Goal: Browse casually: Explore the website without a specific task or goal

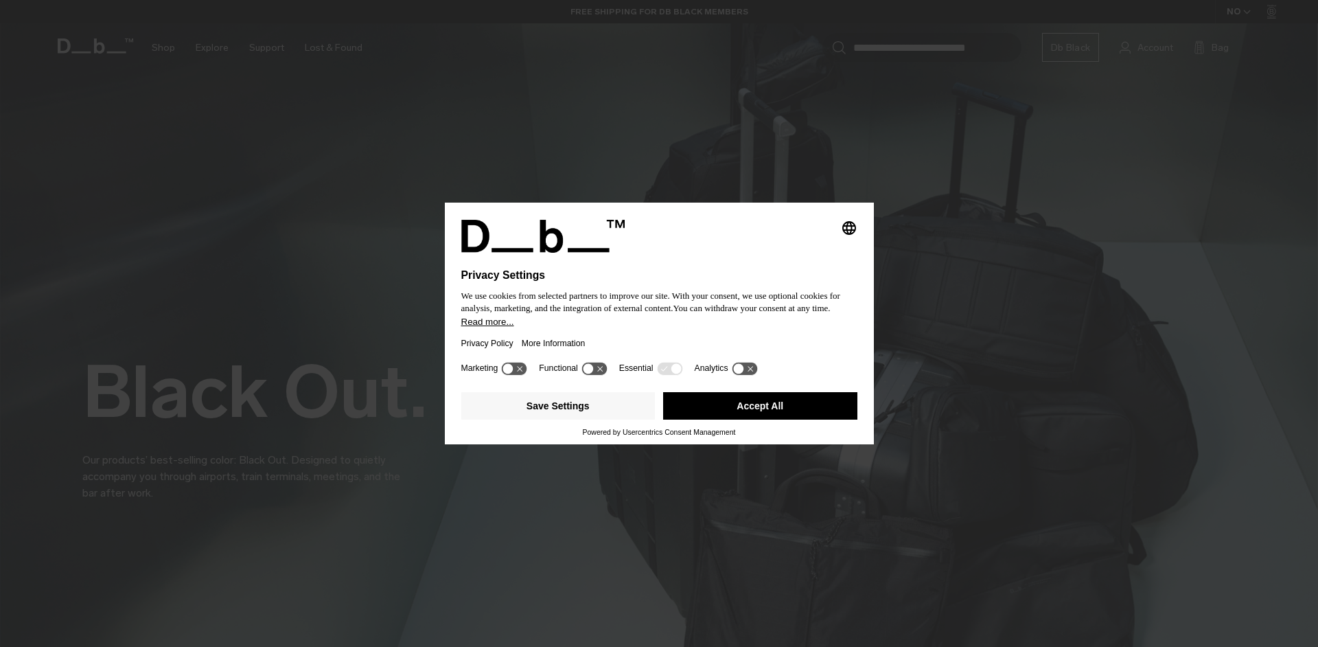
drag, startPoint x: 768, startPoint y: 414, endPoint x: 582, endPoint y: 18, distance: 437.5
click at [768, 413] on button "Accept All" at bounding box center [760, 405] width 194 height 27
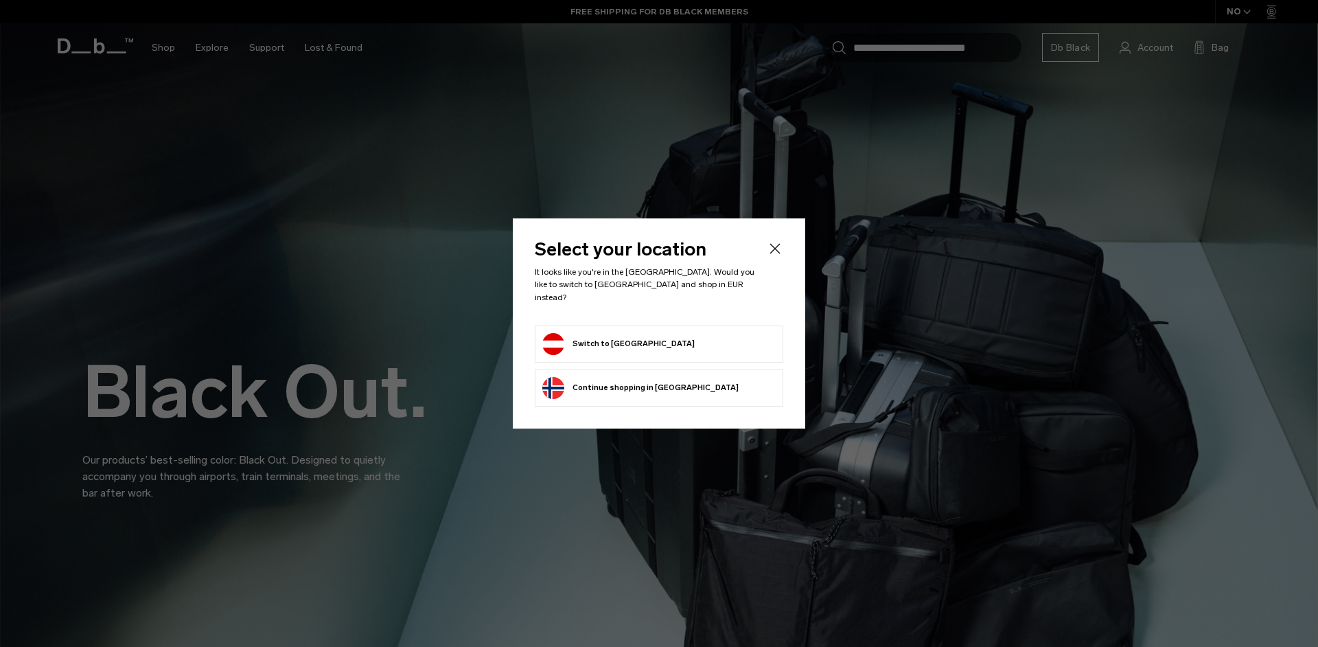
drag, startPoint x: 777, startPoint y: 251, endPoint x: 646, endPoint y: 106, distance: 196.0
click at [777, 251] on icon "Close" at bounding box center [775, 248] width 16 height 16
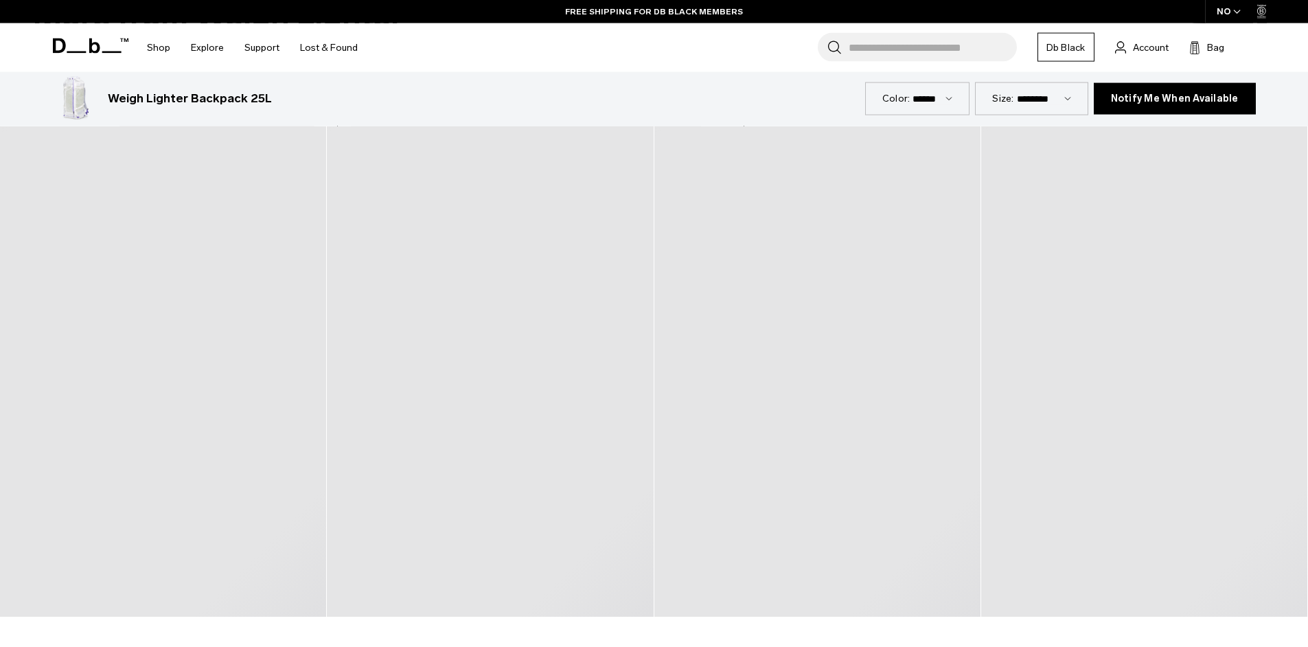
scroll to position [2769, 0]
click at [115, 112] on div "Weigh Lighter Backpack 25L 3.999 NOK" at bounding box center [459, 99] width 812 height 44
click at [387, 102] on div "Weigh Lighter Backpack 25L 3.999 NOK" at bounding box center [473, 99] width 730 height 18
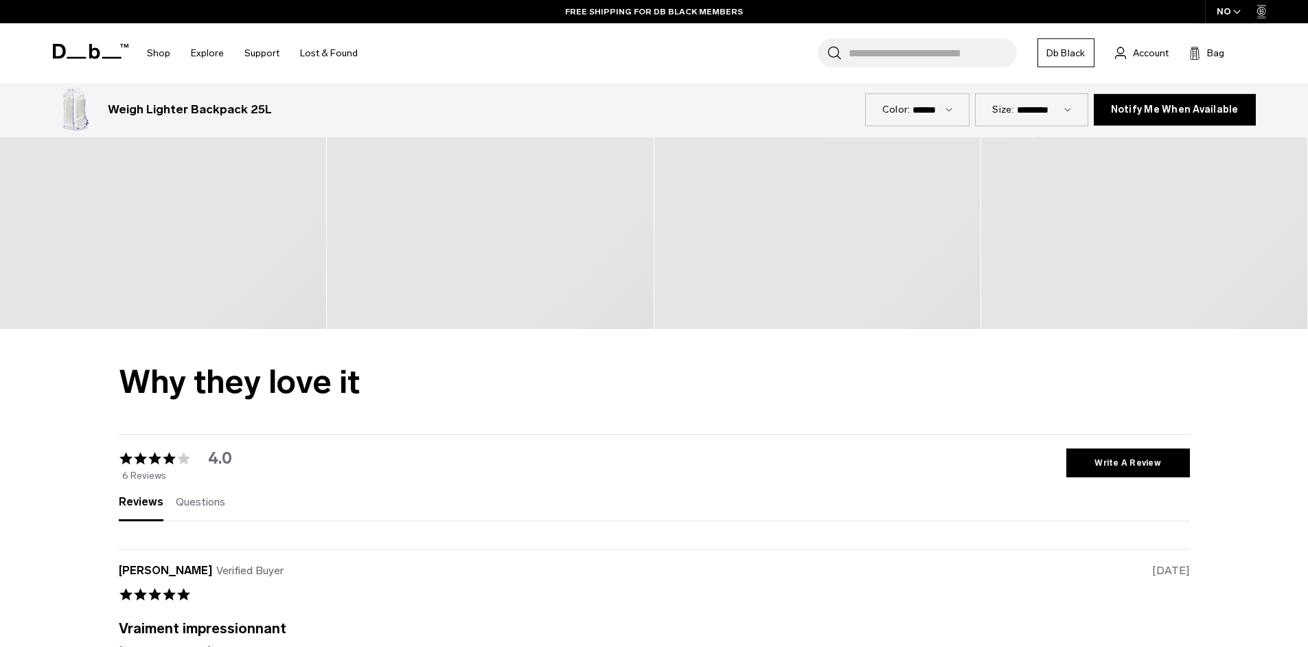
scroll to position [2879, 0]
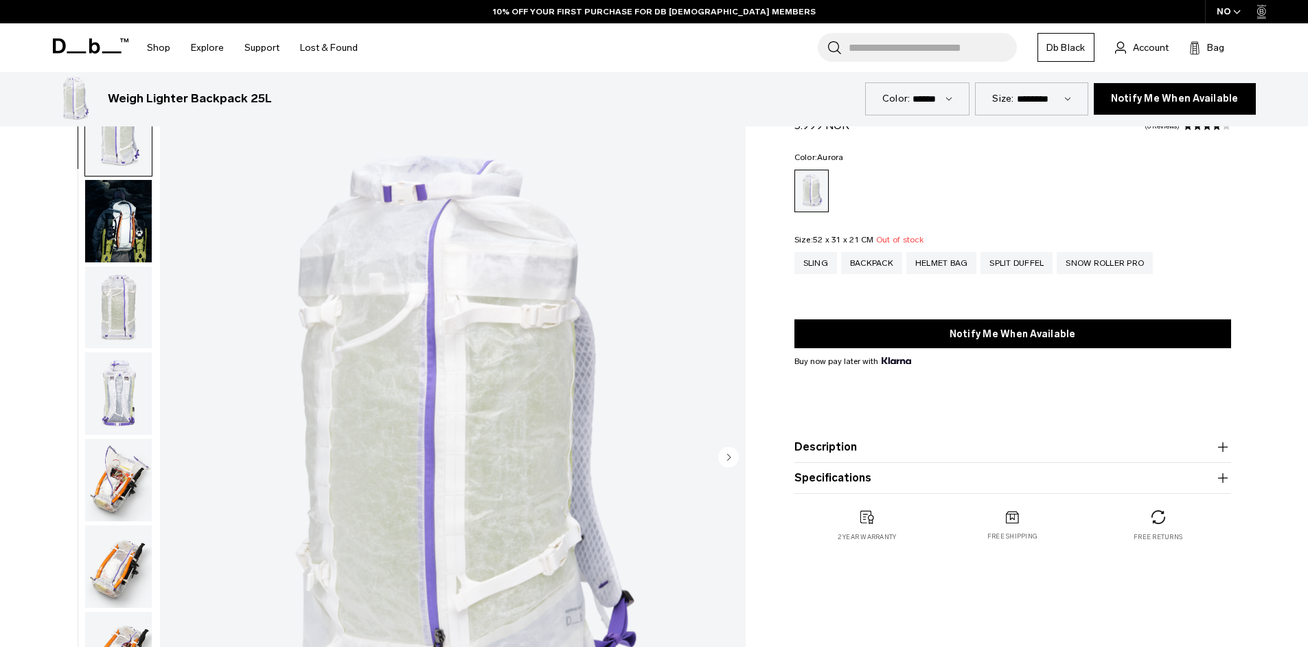
scroll to position [2483, 0]
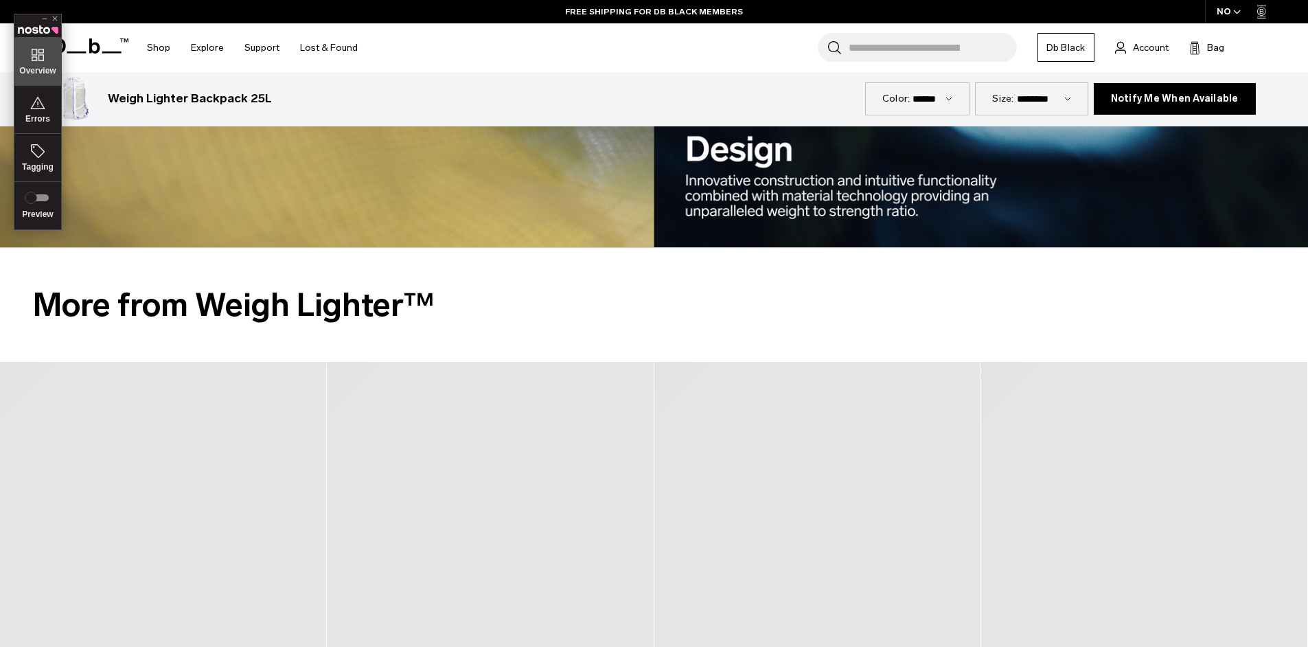
click at [34, 78] on span "Overview" at bounding box center [37, 61] width 47 height 48
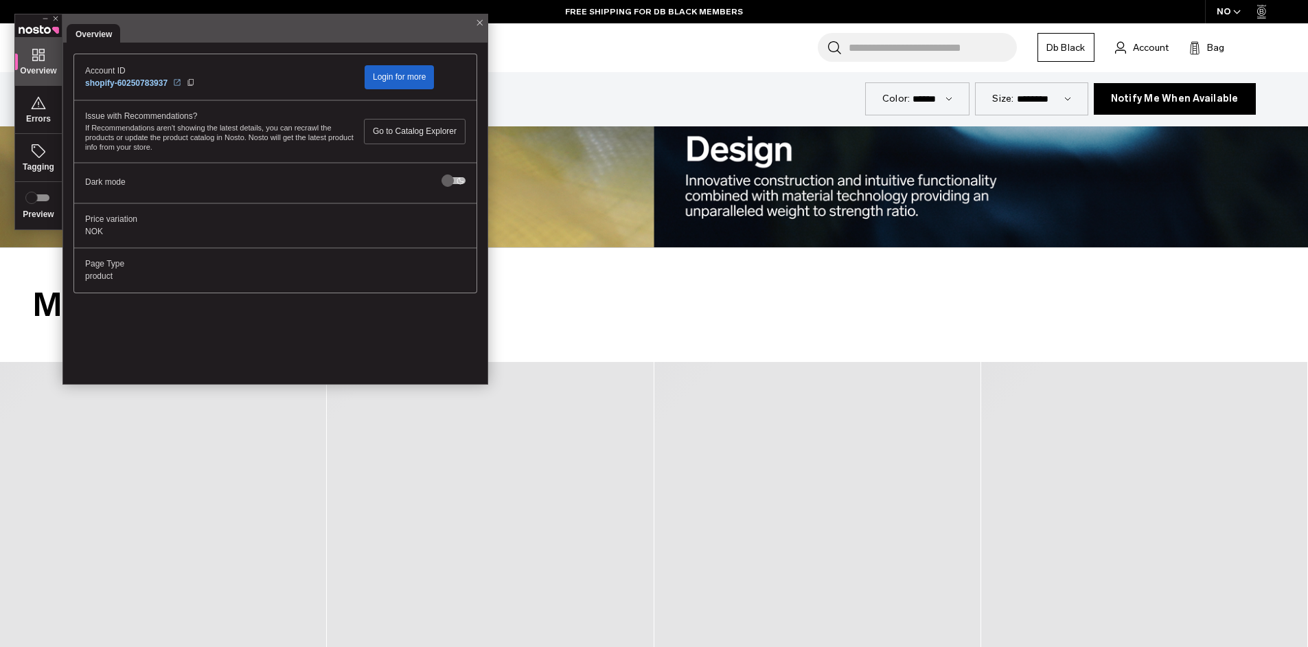
click at [418, 69] on link "Login for more" at bounding box center [399, 77] width 69 height 24
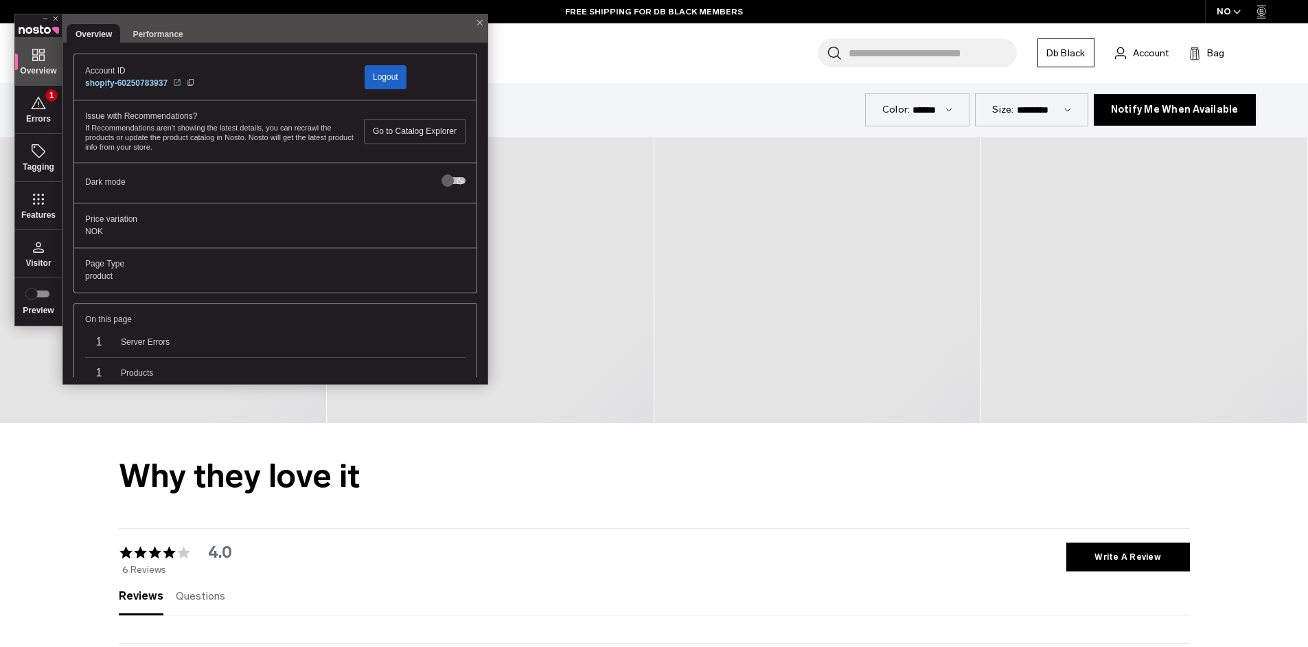
scroll to position [2681, 0]
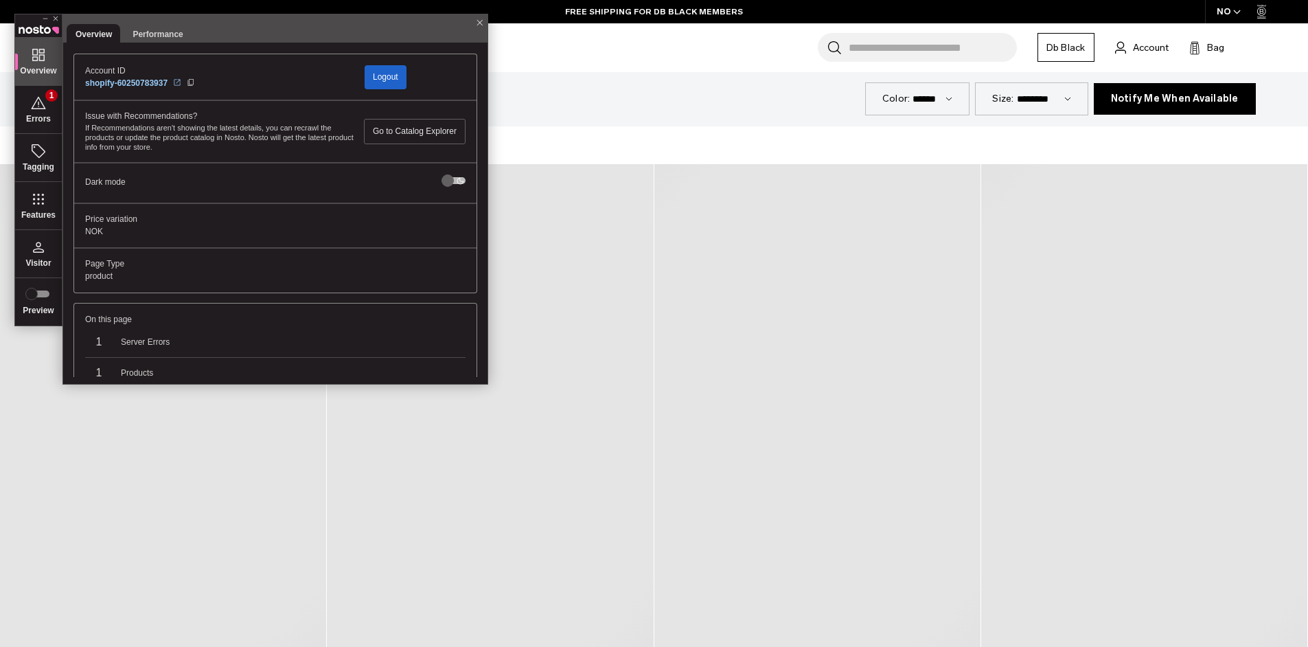
click at [80, 163] on div "Issue with Recommendations? If Recommendations aren't showing the latest detail…" at bounding box center [275, 183] width 402 height 41
click at [27, 117] on span "Errors" at bounding box center [38, 119] width 25 height 10
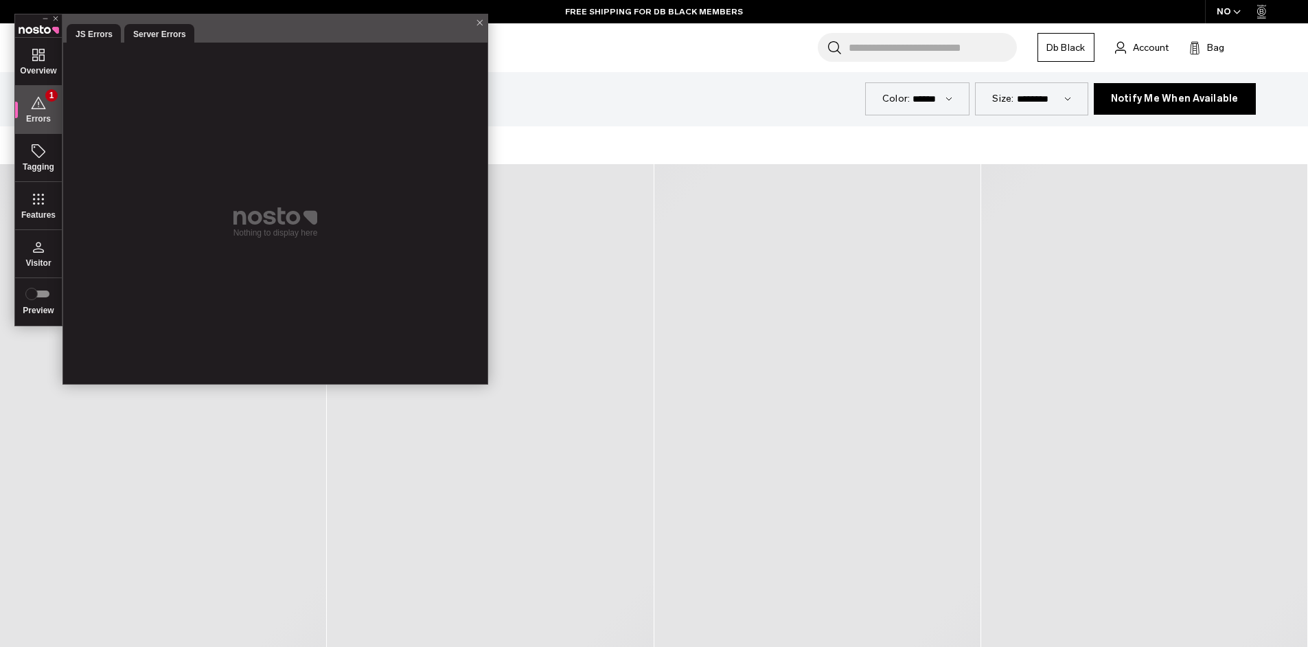
click at [168, 36] on li "Server Errors" at bounding box center [159, 33] width 70 height 19
click at [124, 38] on li "JS Errors" at bounding box center [159, 33] width 70 height 19
click at [46, 124] on span "Features" at bounding box center [38, 119] width 25 height 10
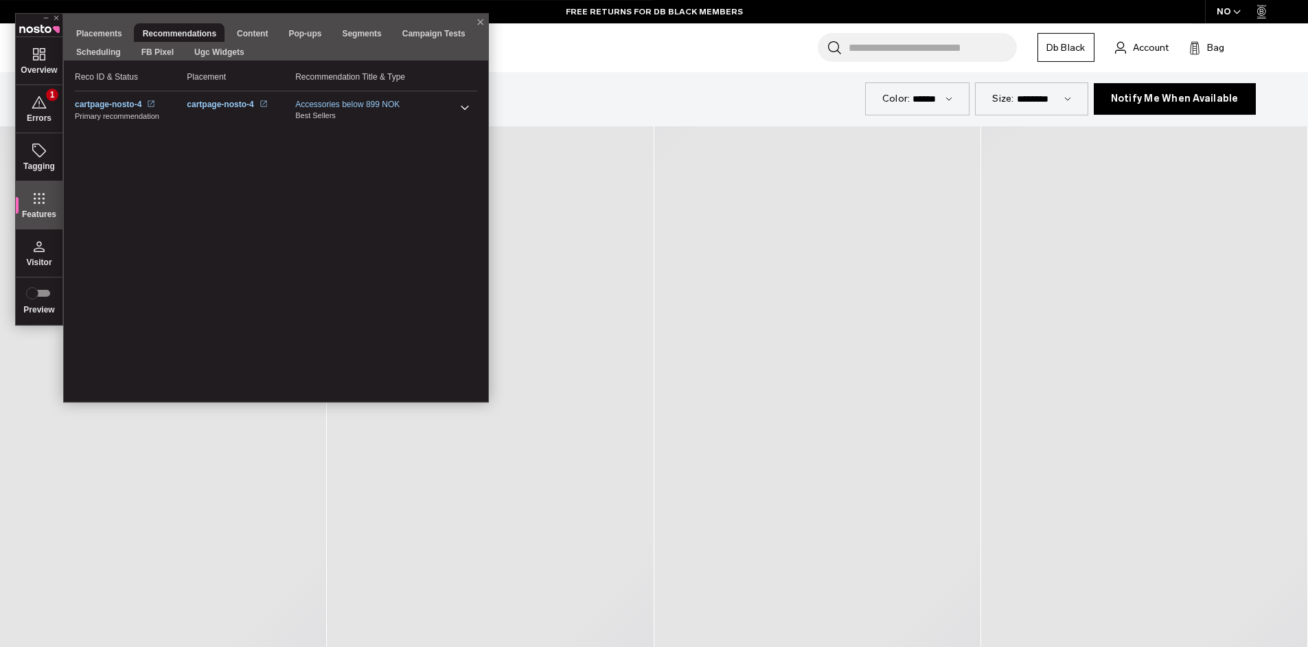
scroll to position [2736, 0]
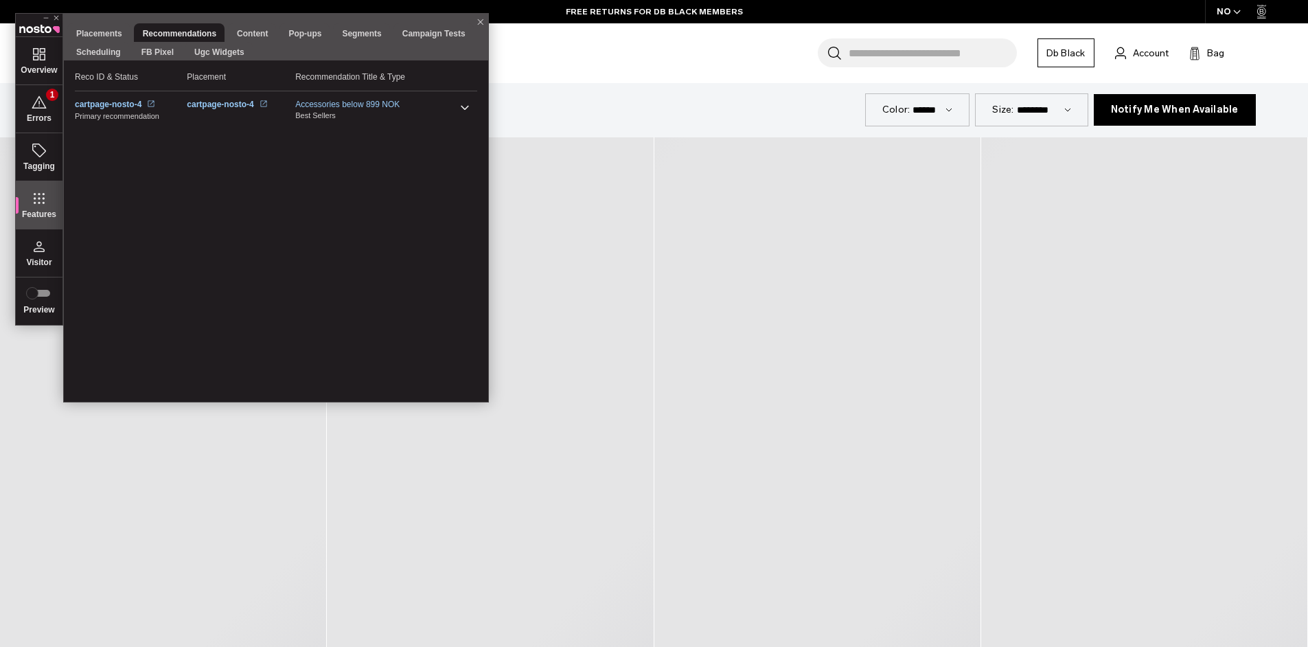
click at [470, 111] on icon at bounding box center [465, 108] width 16 height 16
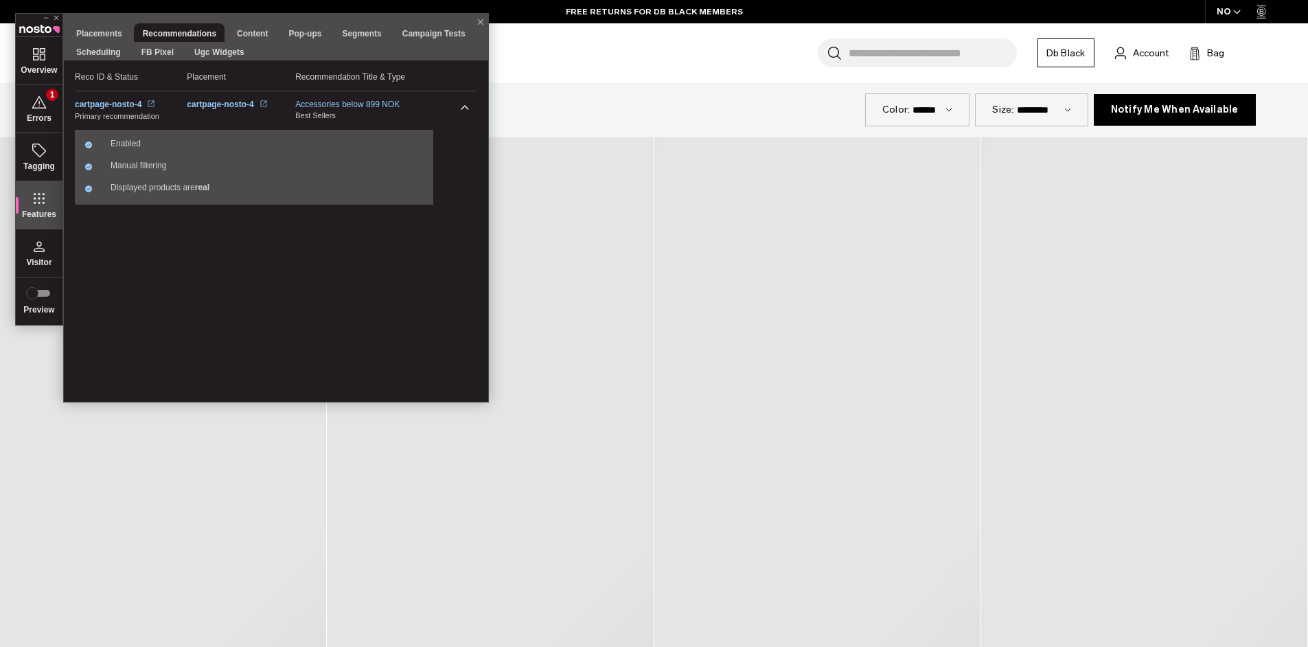
click at [470, 111] on icon at bounding box center [465, 108] width 16 height 16
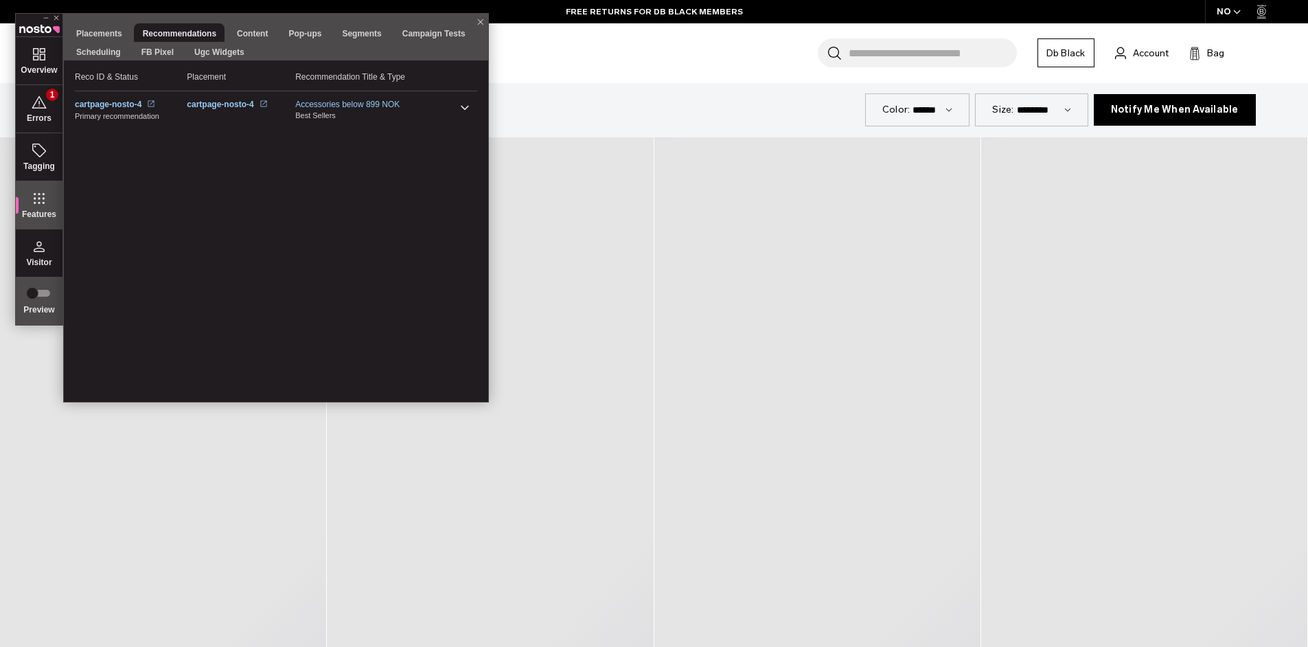
click at [38, 290] on span at bounding box center [39, 293] width 22 height 7
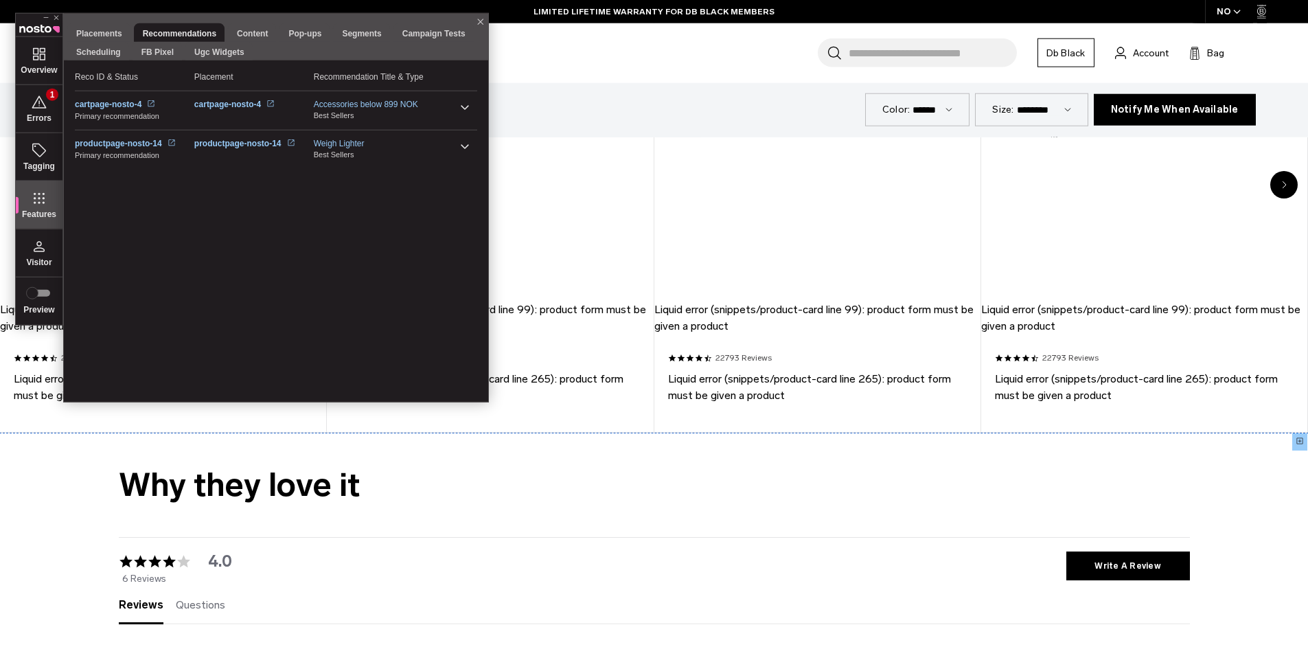
scroll to position [2901, 0]
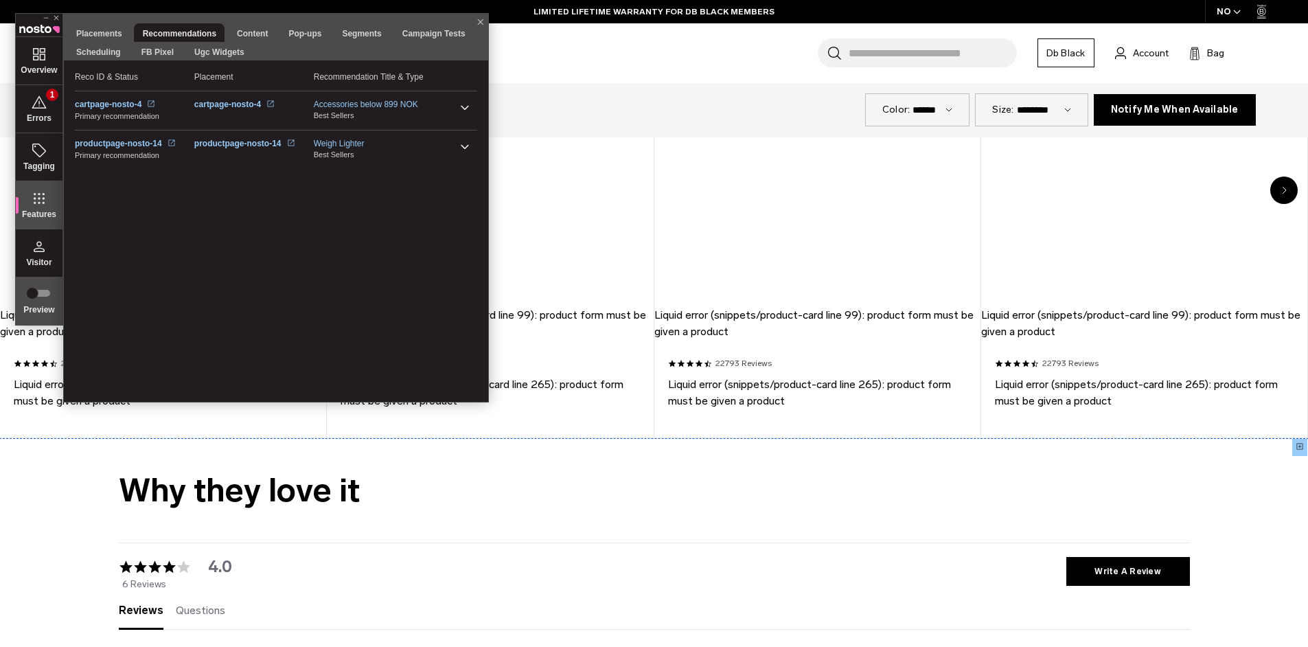
click at [38, 290] on span at bounding box center [39, 293] width 22 height 7
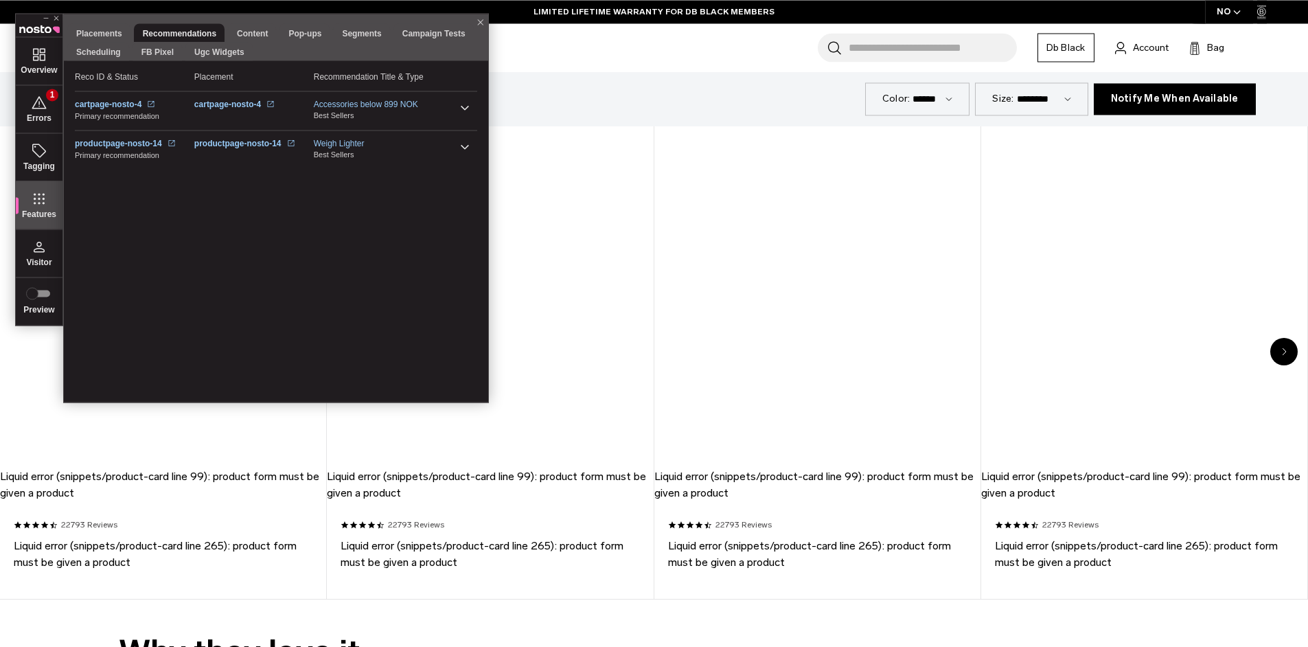
scroll to position [2351, 0]
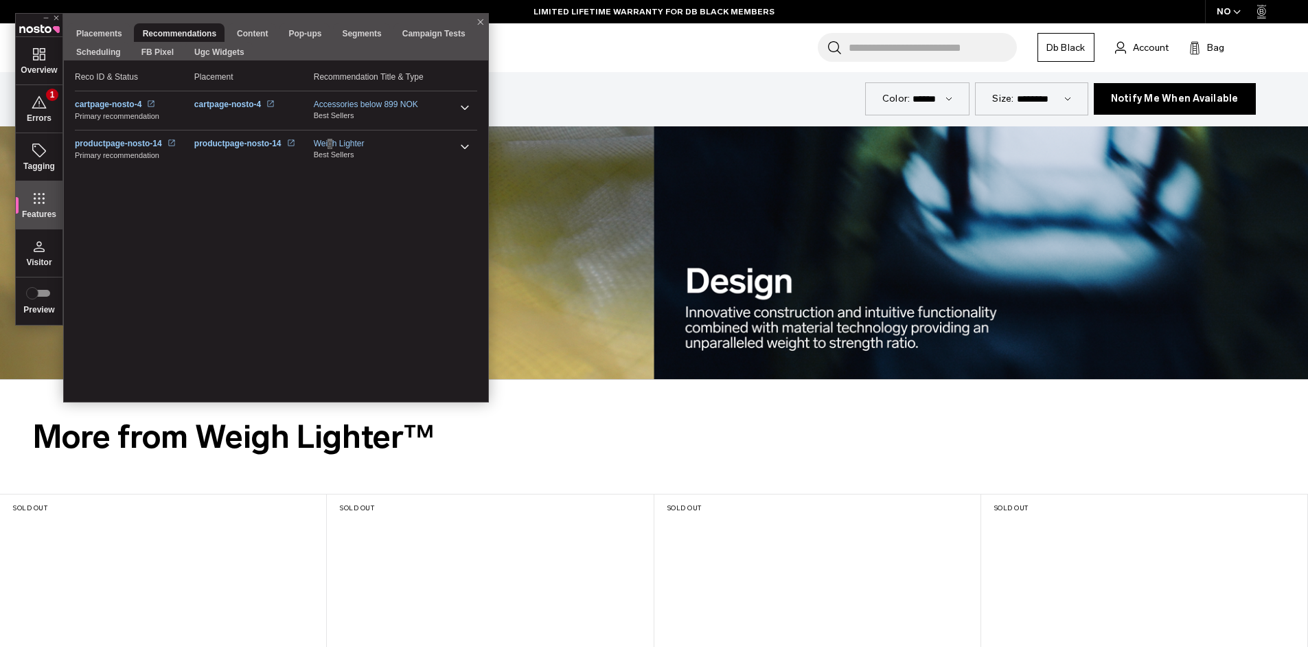
click at [330, 144] on span "Weigh Lighter" at bounding box center [339, 144] width 51 height 10
click at [43, 122] on span "Errors" at bounding box center [39, 118] width 25 height 10
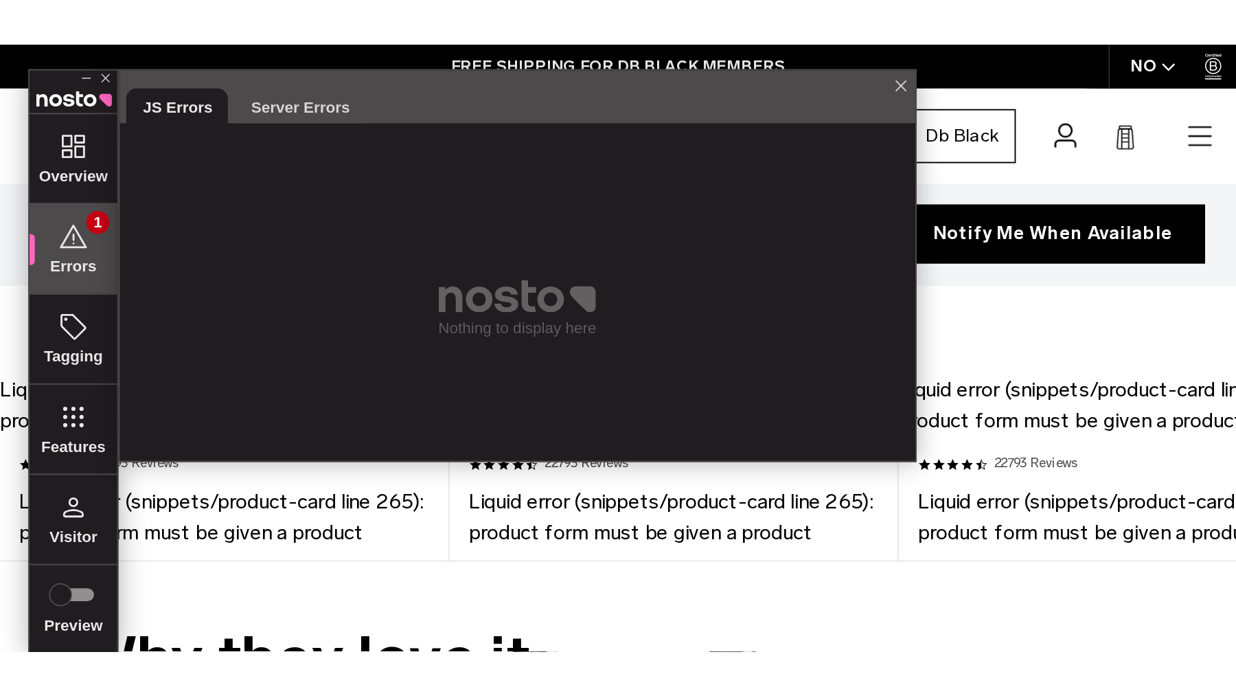
scroll to position [2560, 0]
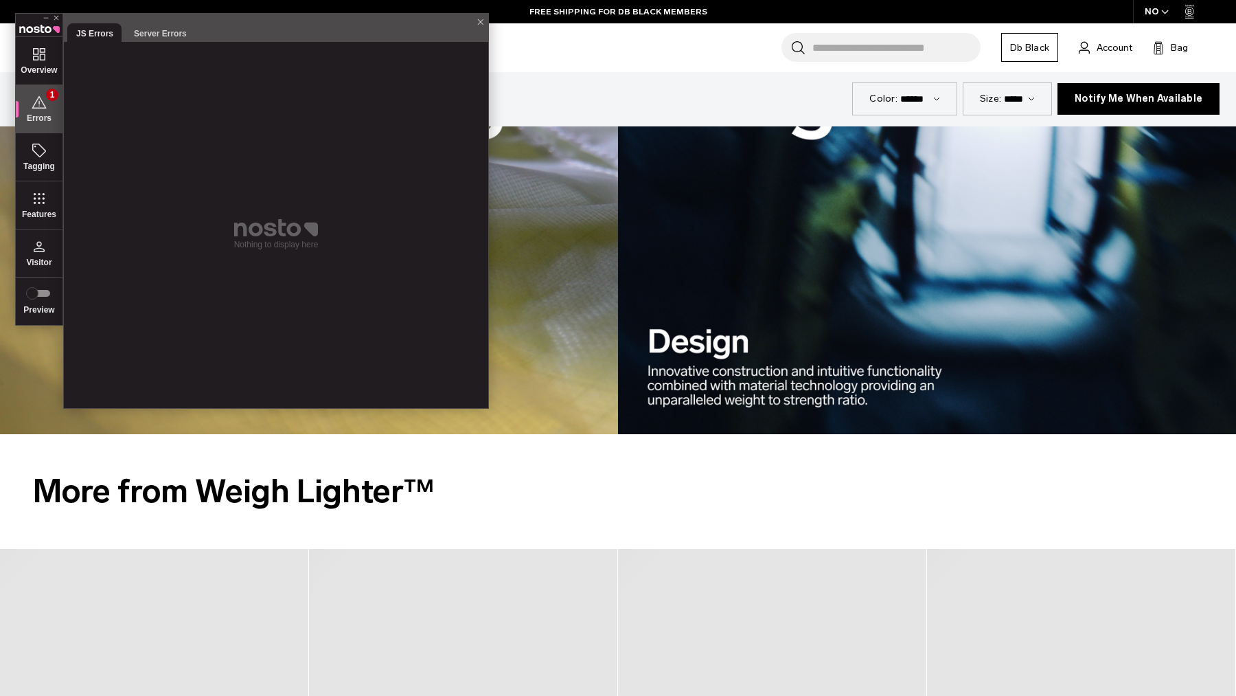
scroll to position [2302, 0]
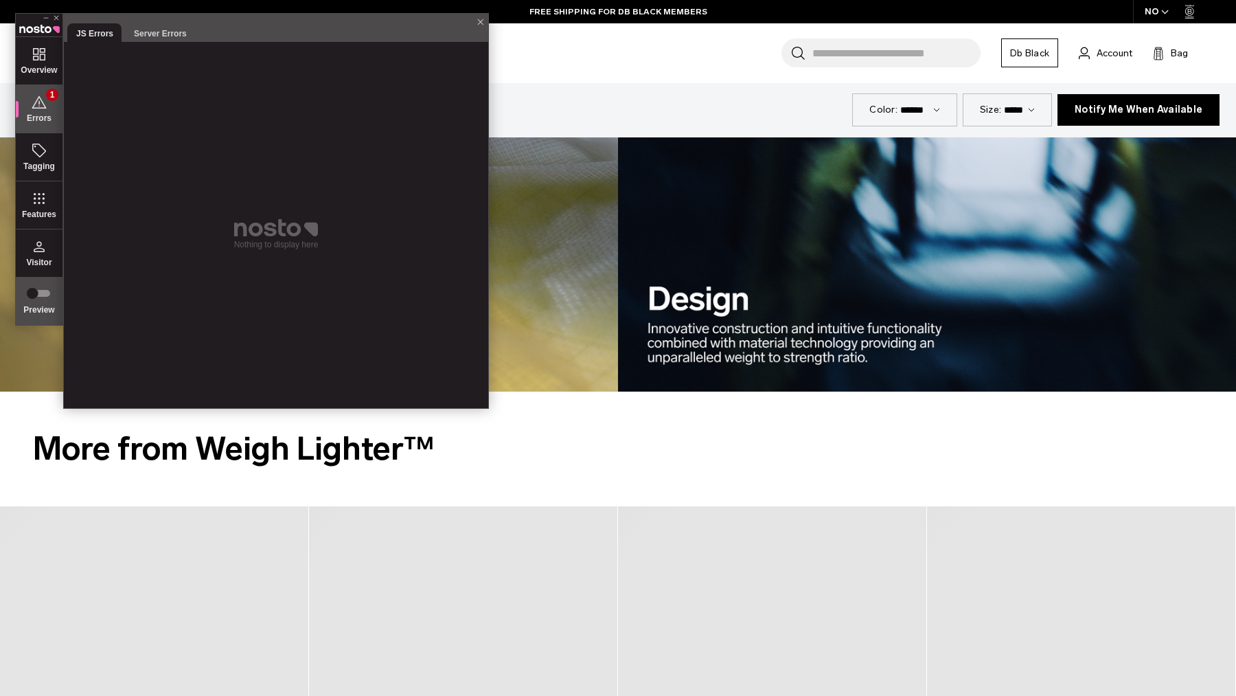
click at [38, 299] on span "Preview" at bounding box center [39, 301] width 47 height 48
click at [38, 292] on span at bounding box center [39, 292] width 22 height 7
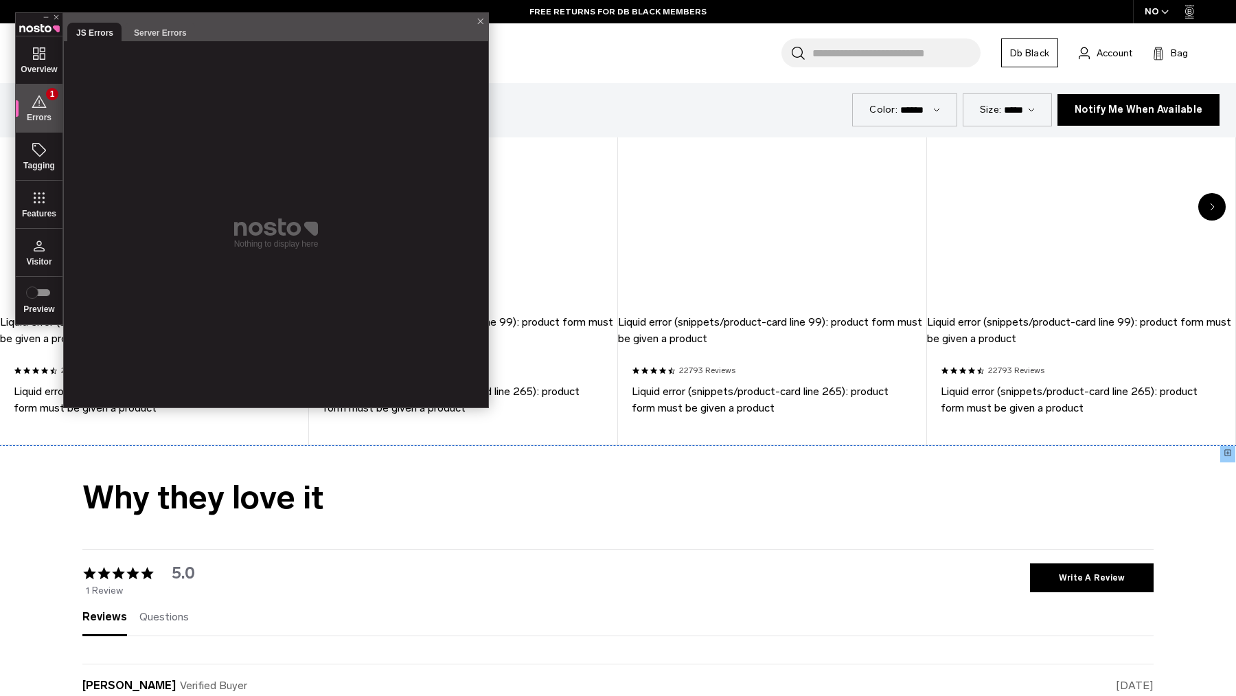
scroll to position [2377, 0]
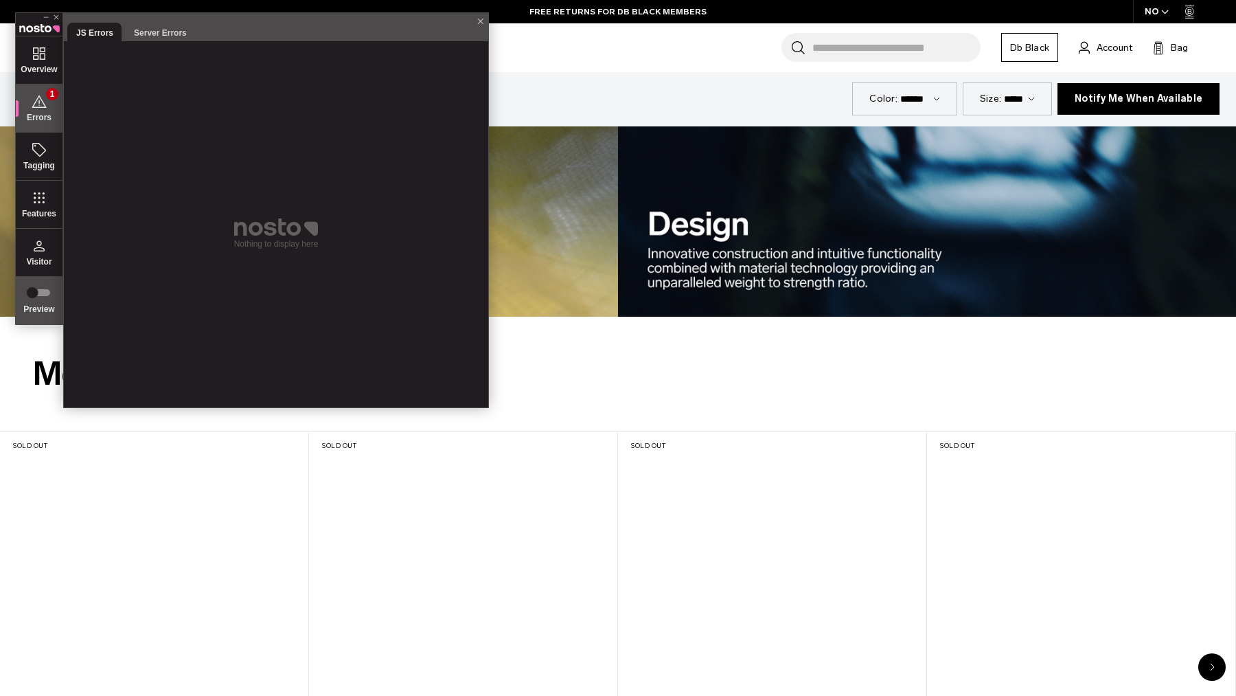
click at [36, 296] on label at bounding box center [39, 291] width 22 height 11
click at [482, 21] on icon at bounding box center [480, 21] width 11 height 16
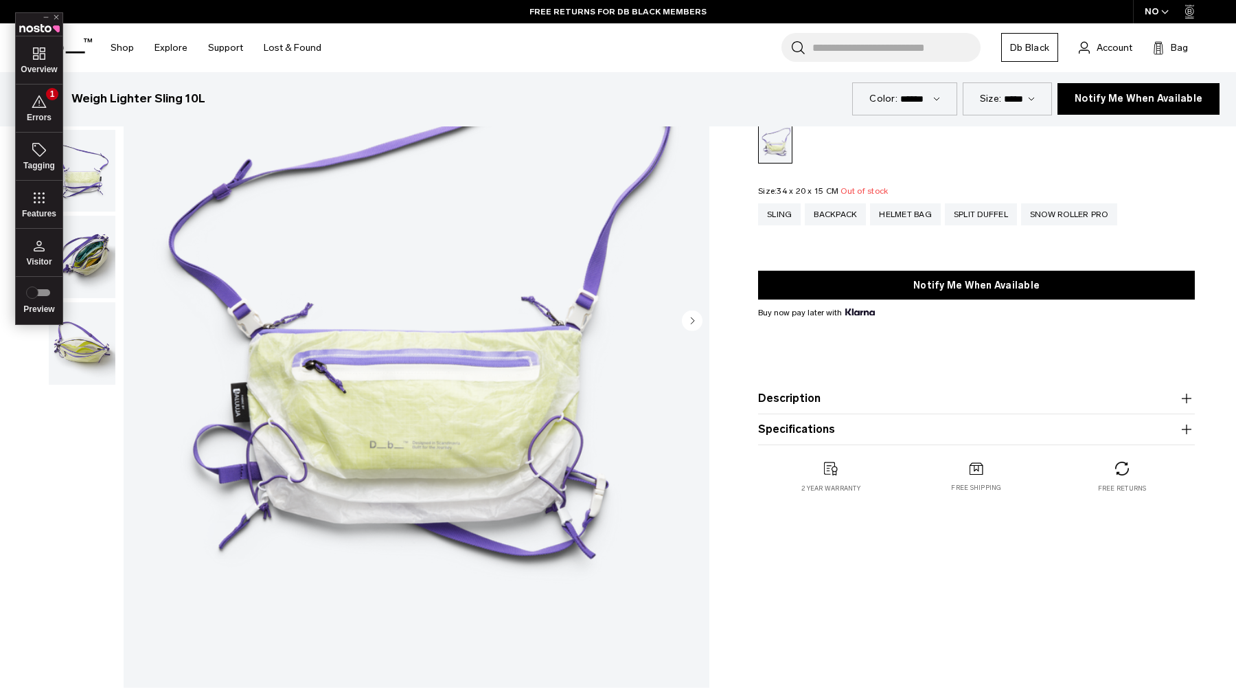
scroll to position [0, 0]
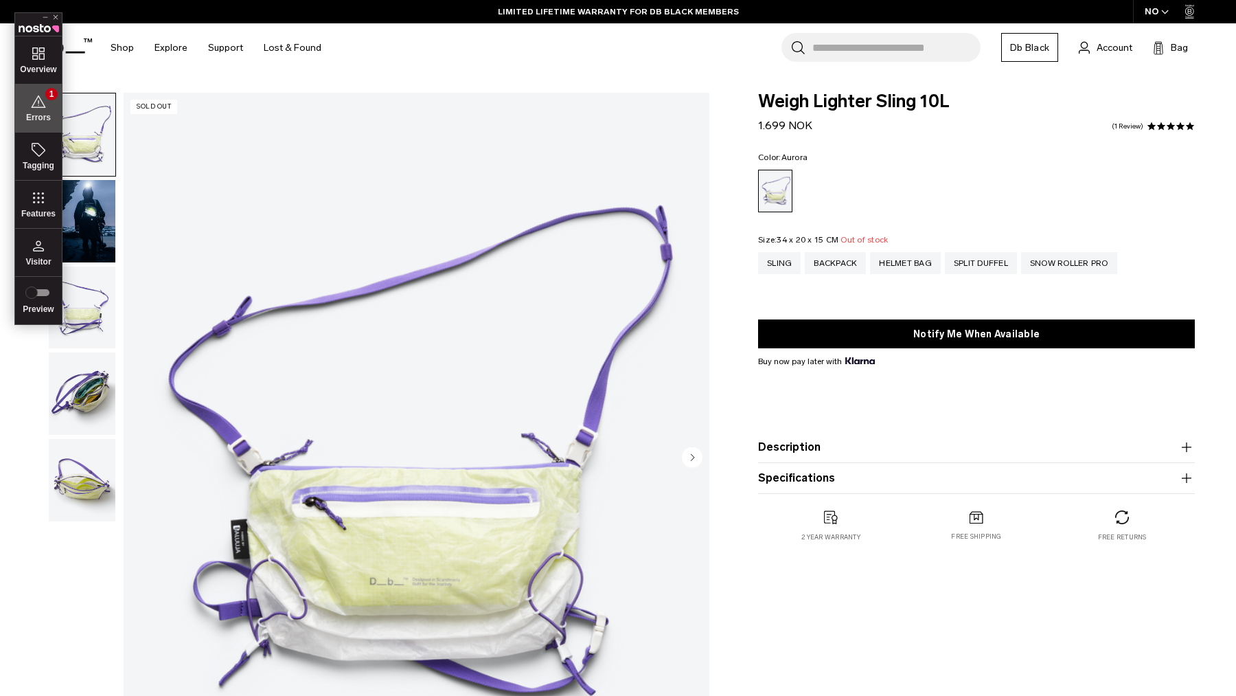
click at [39, 105] on icon at bounding box center [38, 101] width 16 height 16
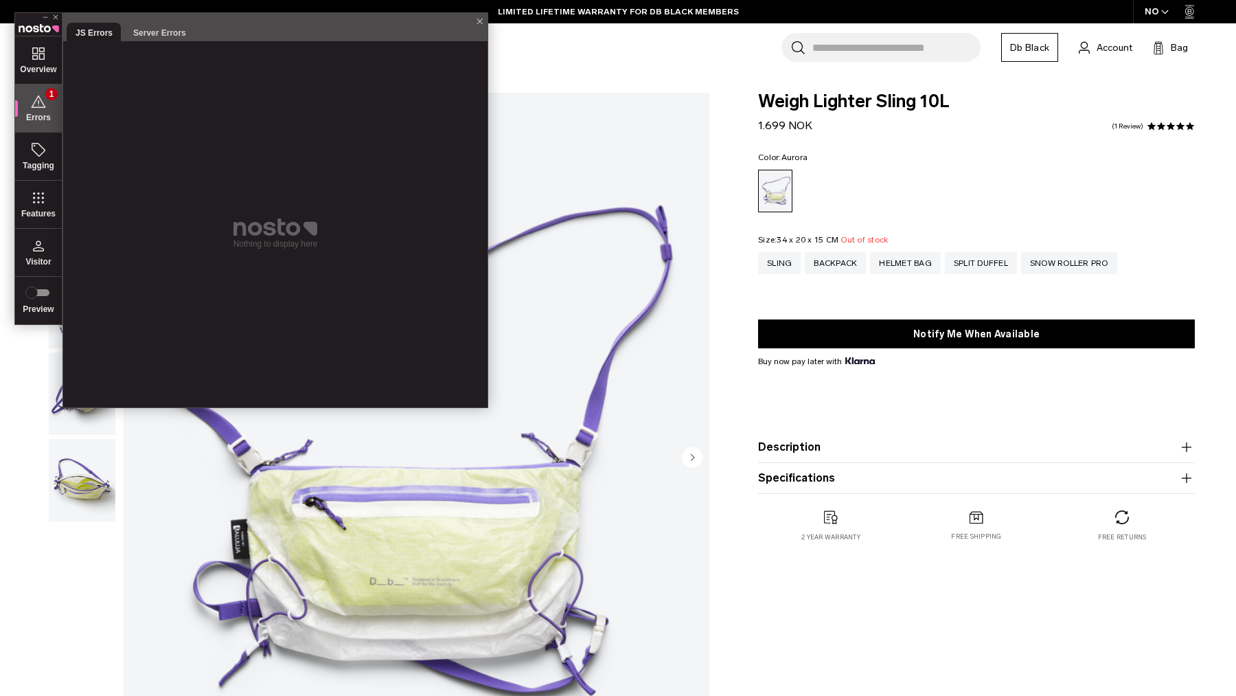
click at [56, 20] on icon at bounding box center [56, 17] width 8 height 8
